Goal: Information Seeking & Learning: Learn about a topic

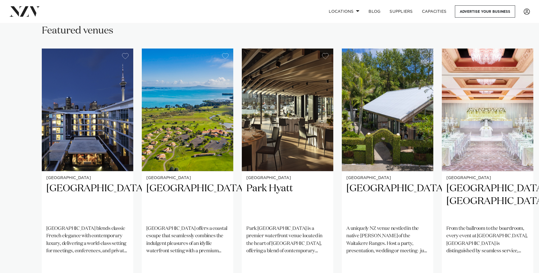
scroll to position [455, 0]
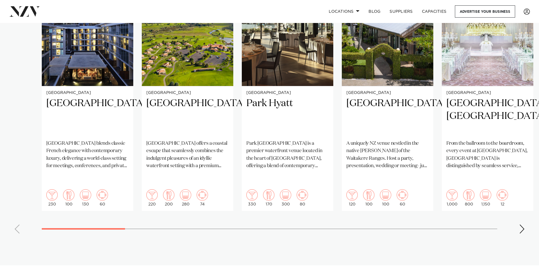
click at [16, 210] on swiper-container "Auckland Sofitel Auckland Viaduct Harbour Sofitel Auckland Viaduct Harbour blen…" at bounding box center [269, 100] width 539 height 275
click at [523, 225] on div "Next slide" at bounding box center [522, 229] width 6 height 9
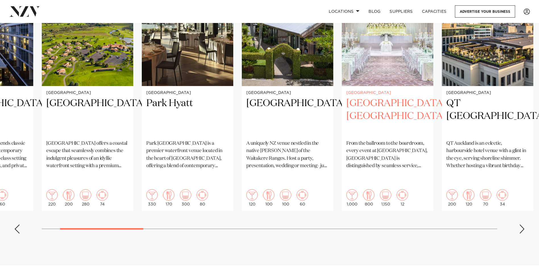
scroll to position [398, 0]
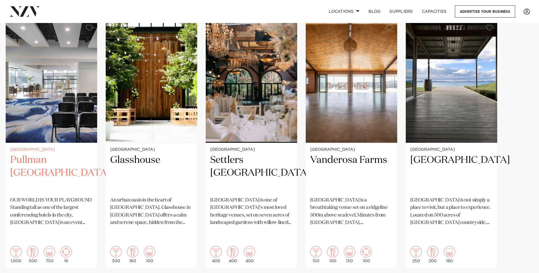
click at [58, 154] on h2 "Pullman [GEOGRAPHIC_DATA]" at bounding box center [51, 173] width 82 height 38
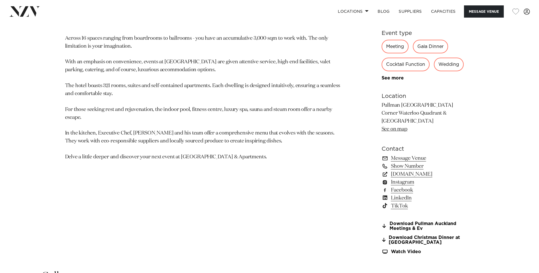
scroll to position [313, 0]
